Goal: Task Accomplishment & Management: Use online tool/utility

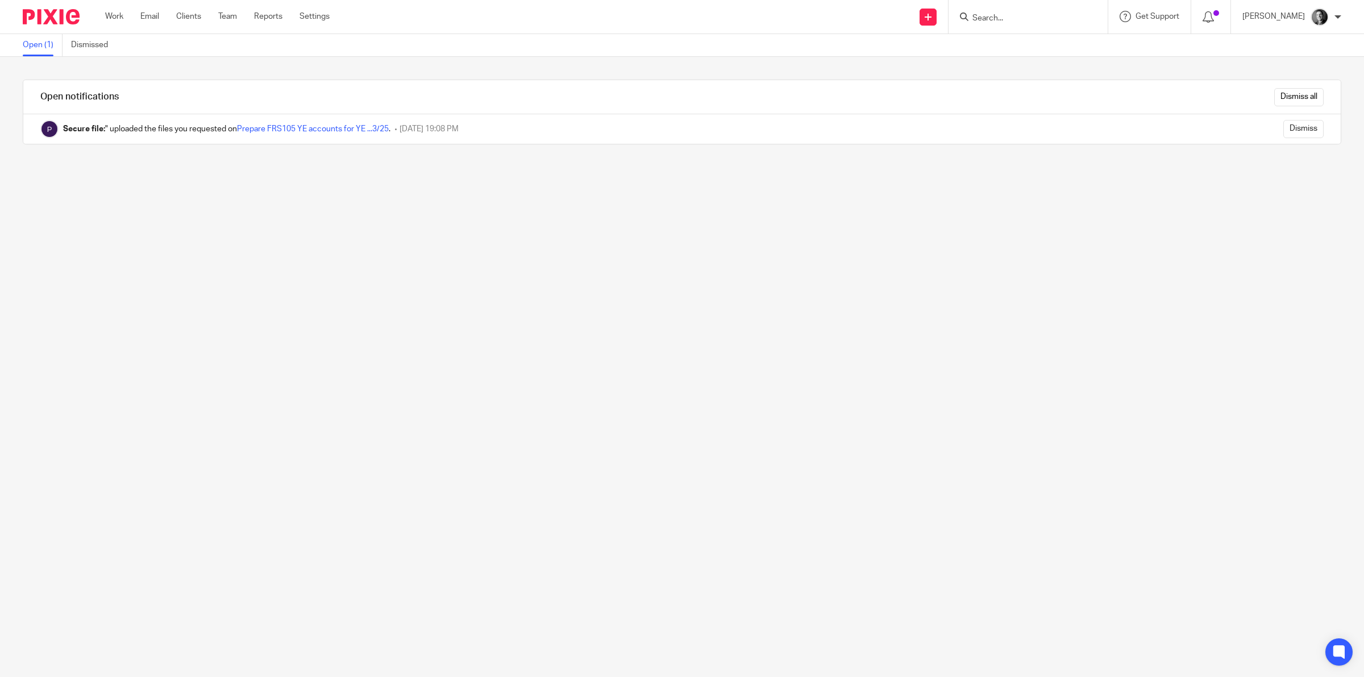
click at [1039, 16] on input "Search" at bounding box center [1022, 19] width 102 height 10
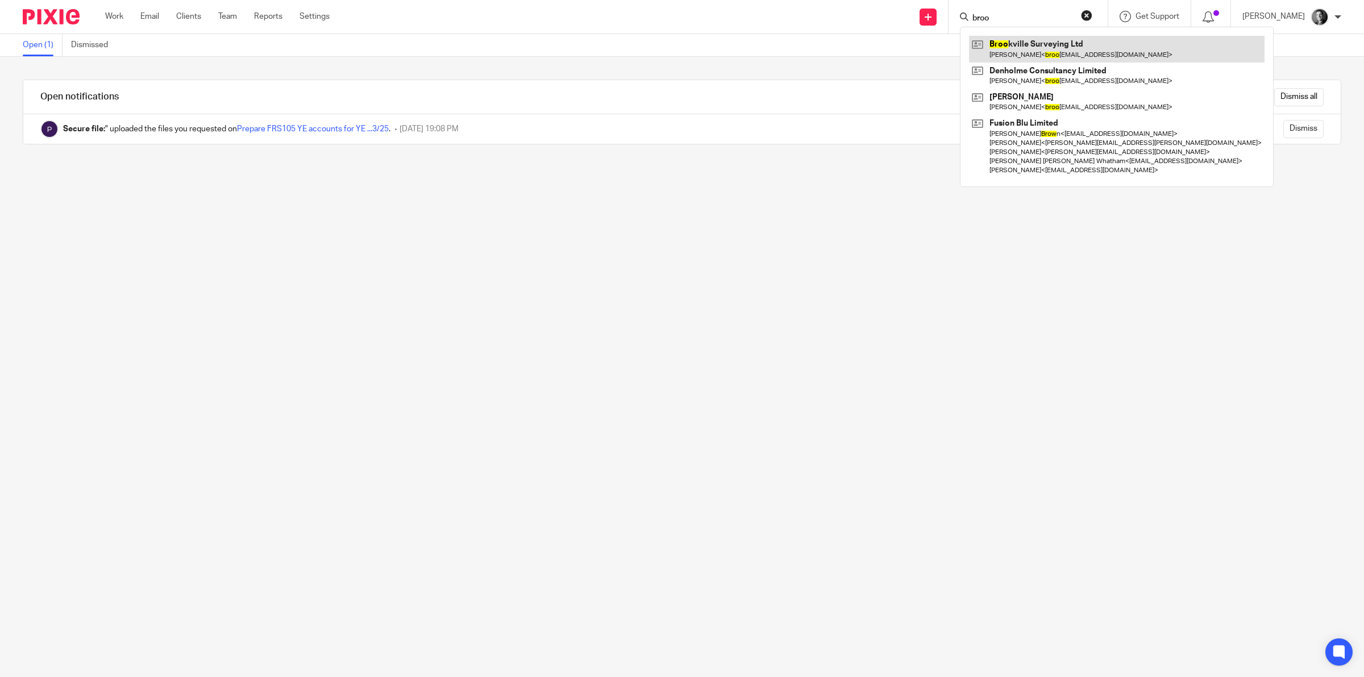
type input "broo"
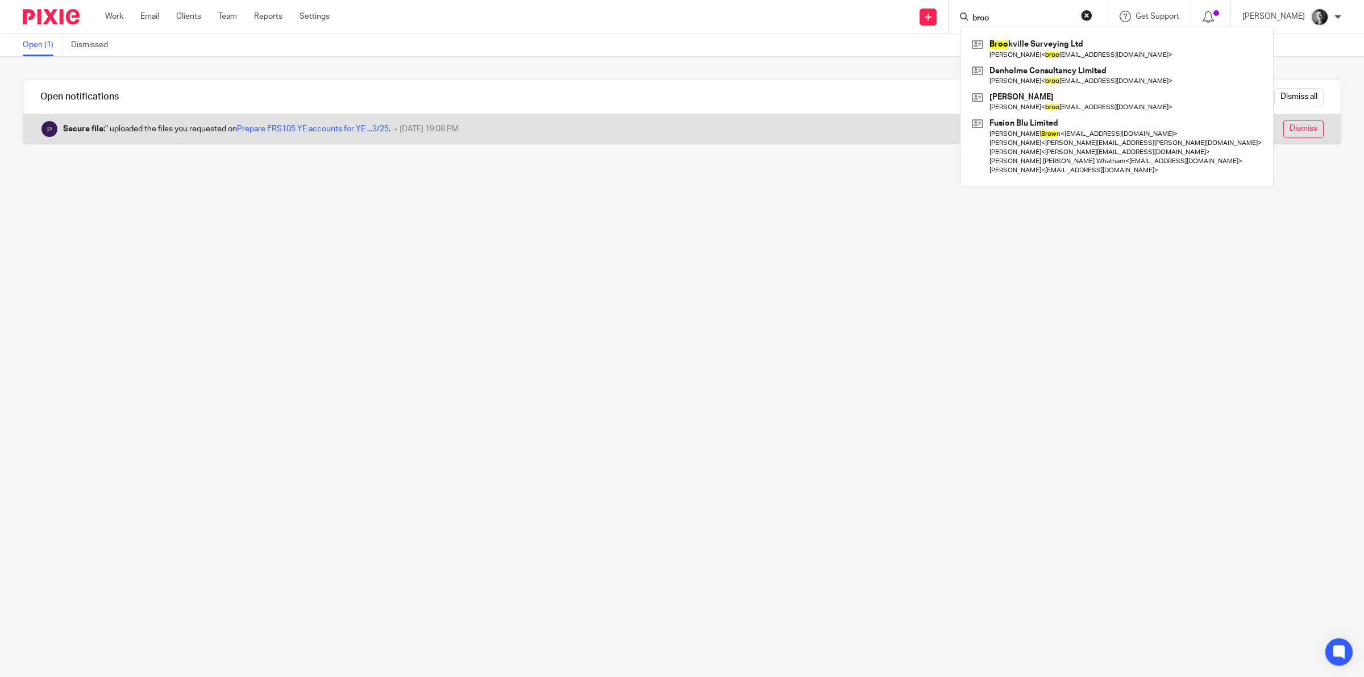
click at [1284, 131] on input "Dismiss" at bounding box center [1304, 129] width 40 height 18
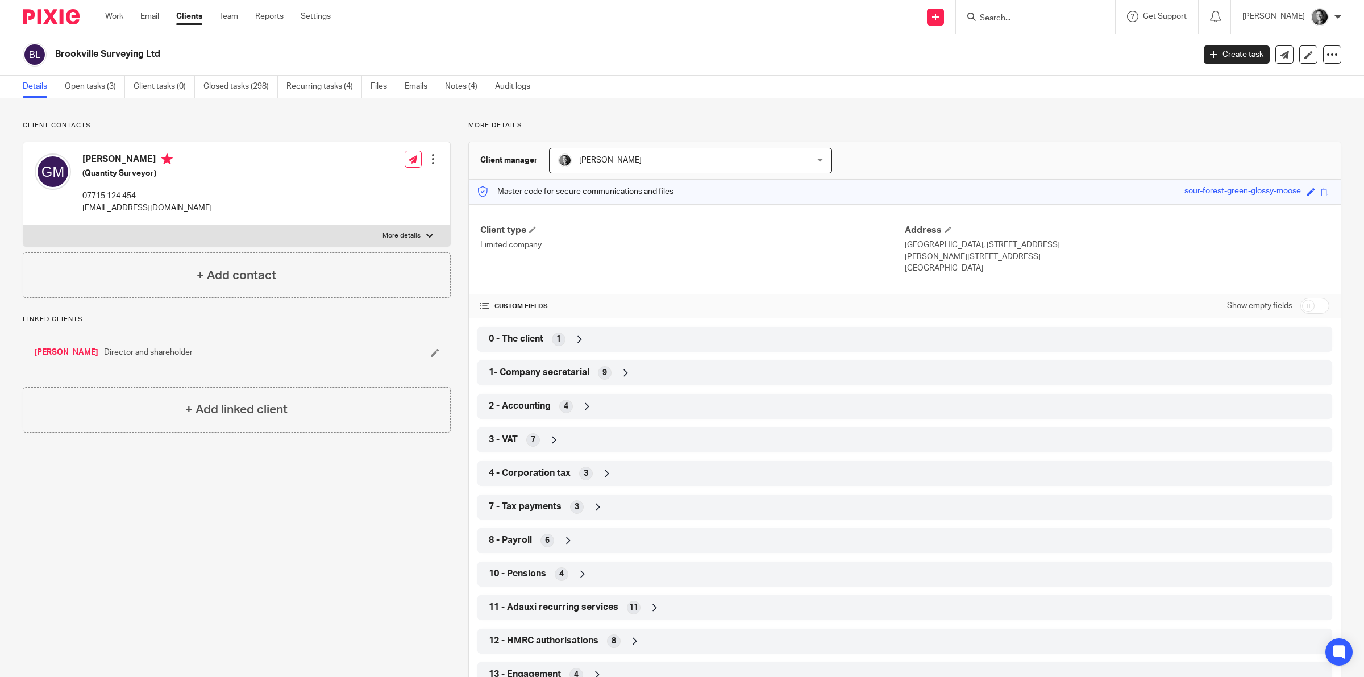
click at [103, 80] on link "Open tasks (3)" at bounding box center [95, 87] width 60 height 22
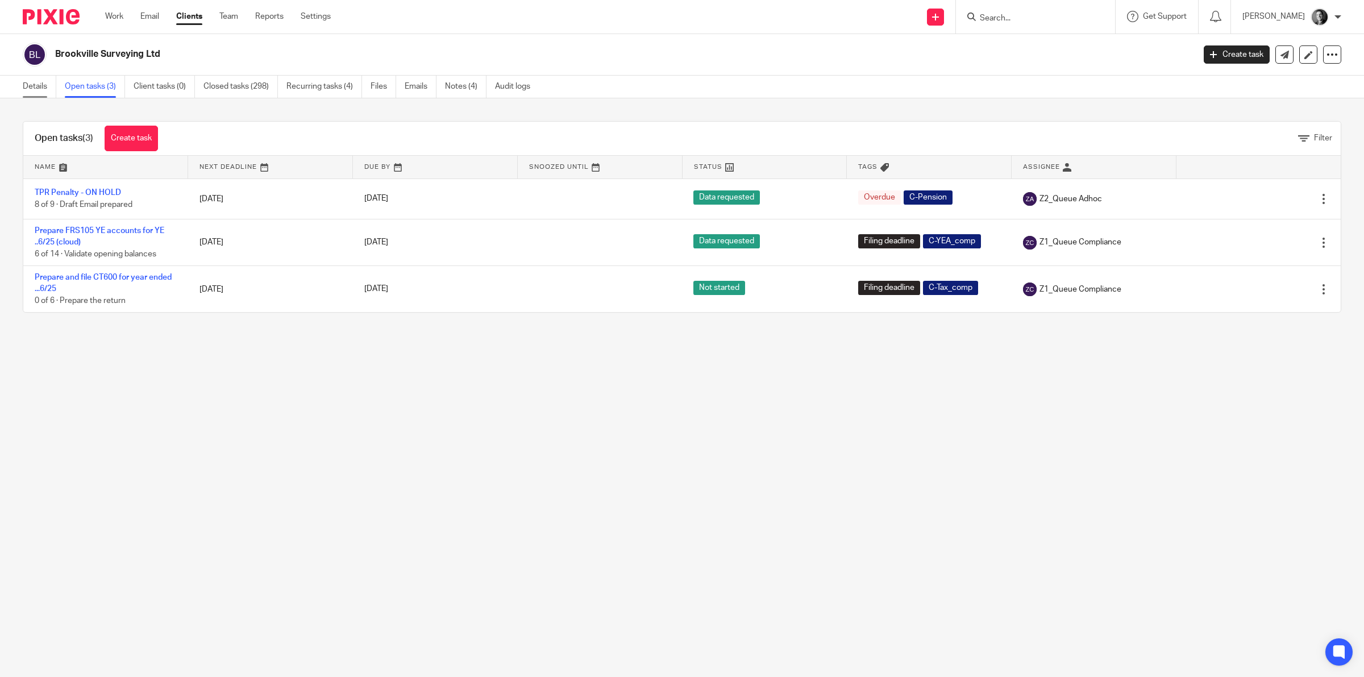
click at [31, 92] on link "Details" at bounding box center [40, 87] width 34 height 22
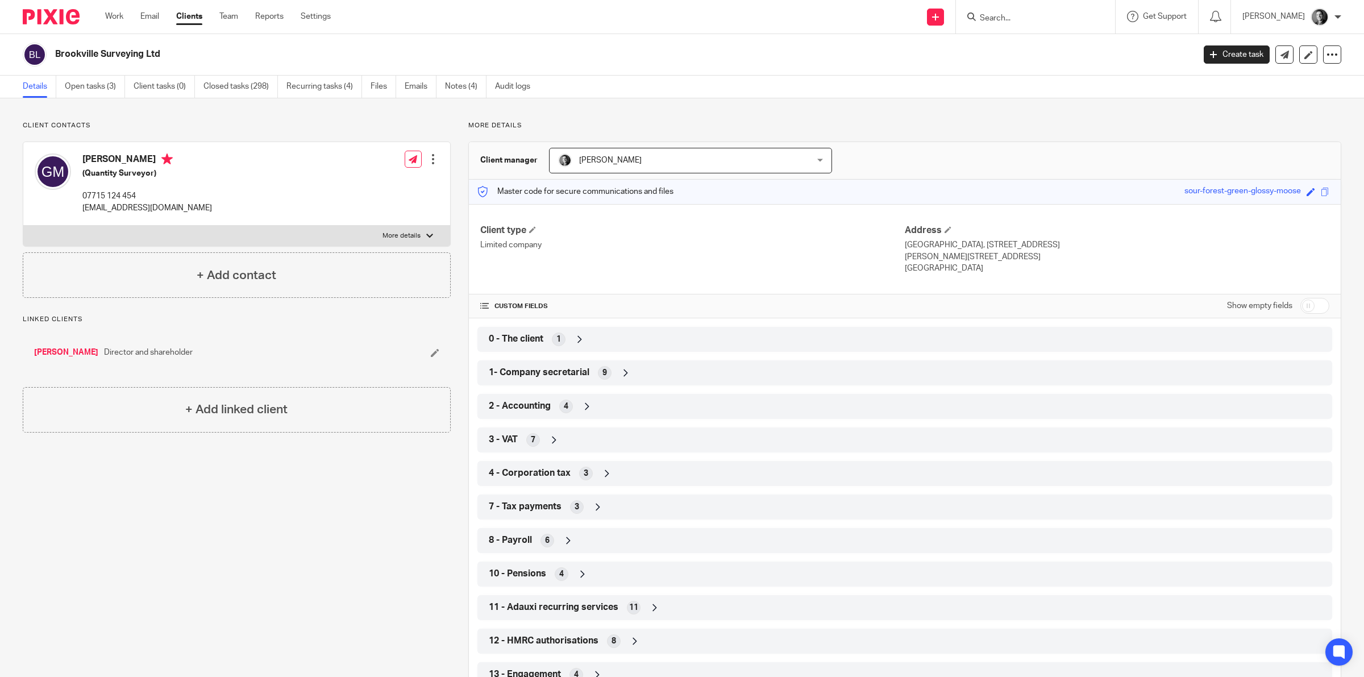
click at [552, 441] on icon at bounding box center [554, 439] width 11 height 11
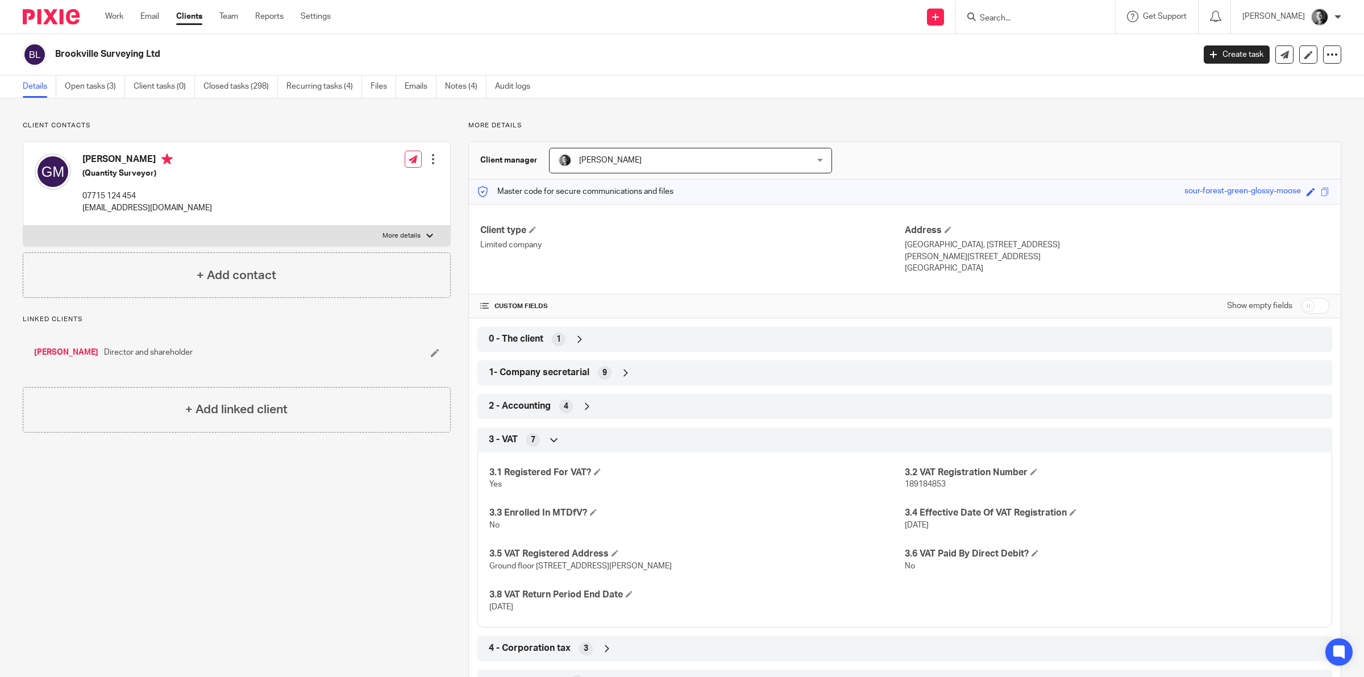
click at [913, 484] on span "189184853" at bounding box center [925, 484] width 41 height 8
copy span "189184853"
click at [228, 14] on link "Team" at bounding box center [228, 16] width 19 height 11
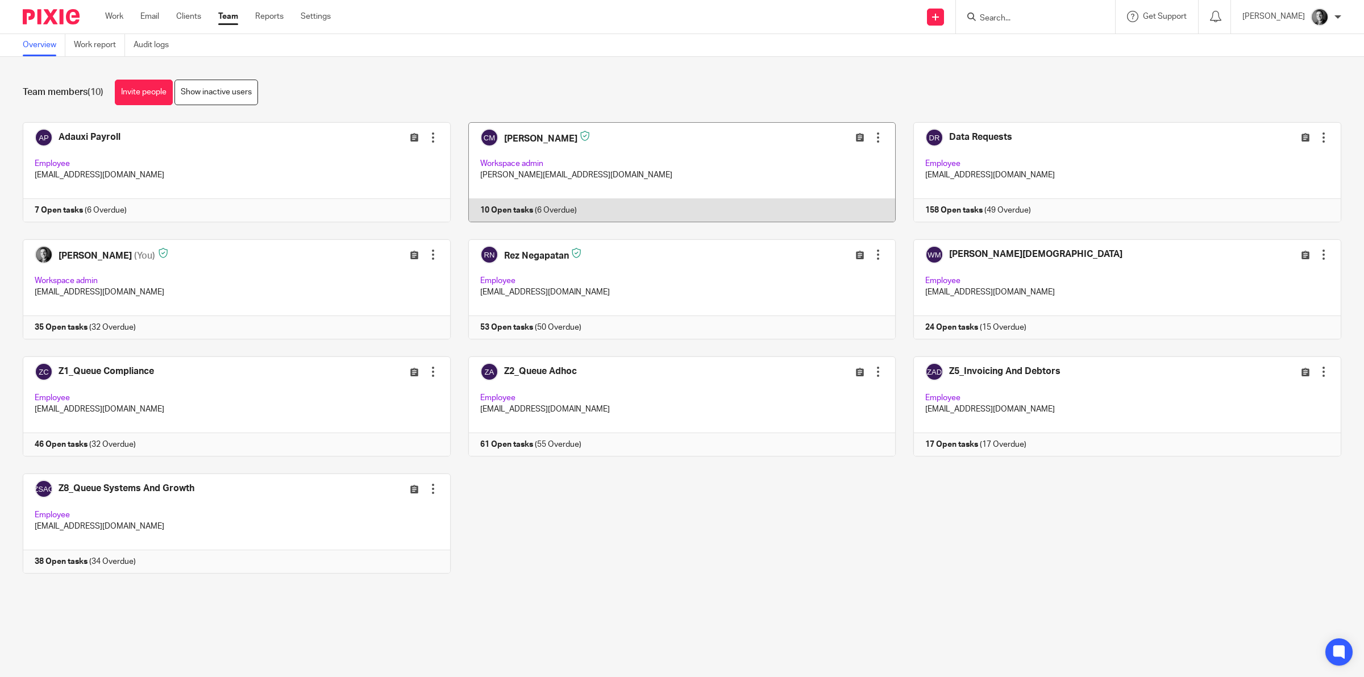
click at [485, 140] on link at bounding box center [674, 172] width 446 height 100
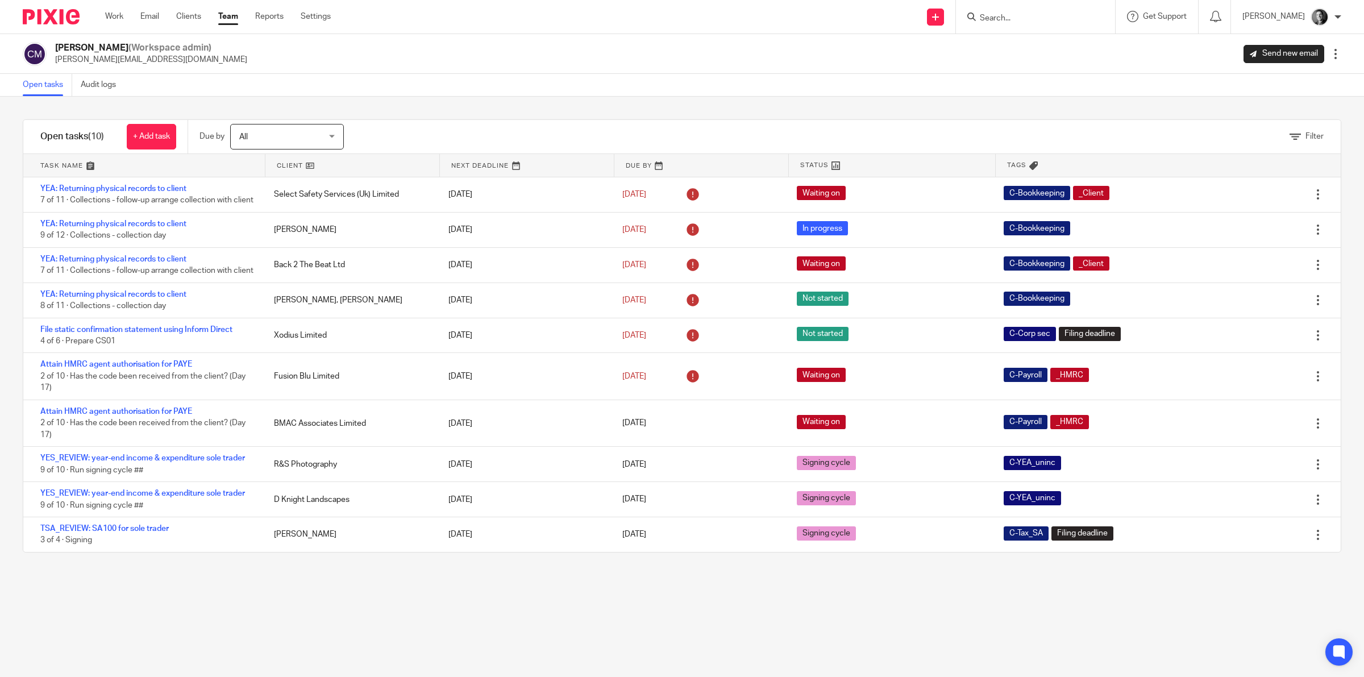
click at [322, 47] on div "[PERSON_NAME] (Workspace admin) [PERSON_NAME][EMAIL_ADDRESS][DOMAIN_NAME] Send …" at bounding box center [682, 54] width 1319 height 24
